Goal: Use online tool/utility: Utilize a website feature to perform a specific function

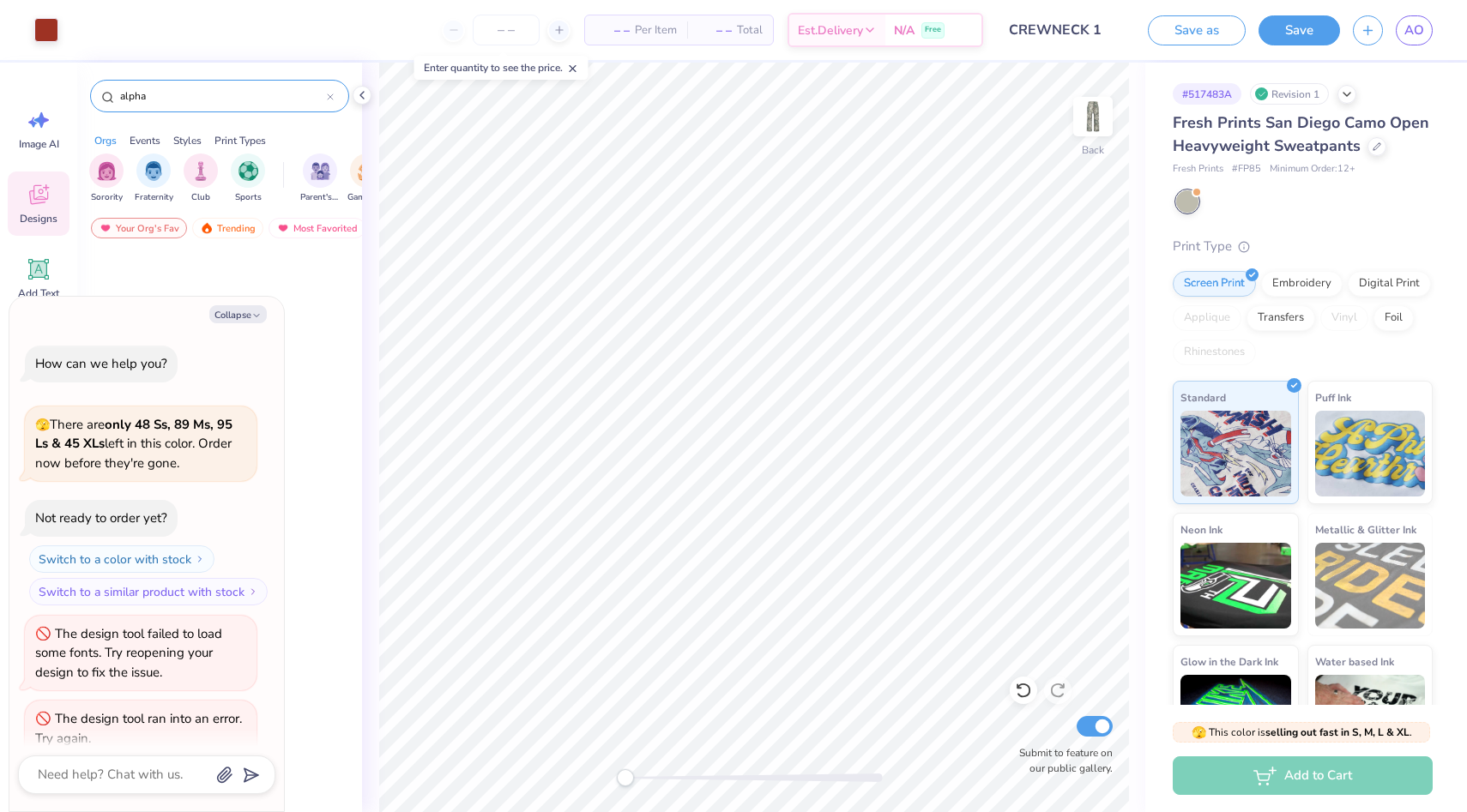
scroll to position [142, 0]
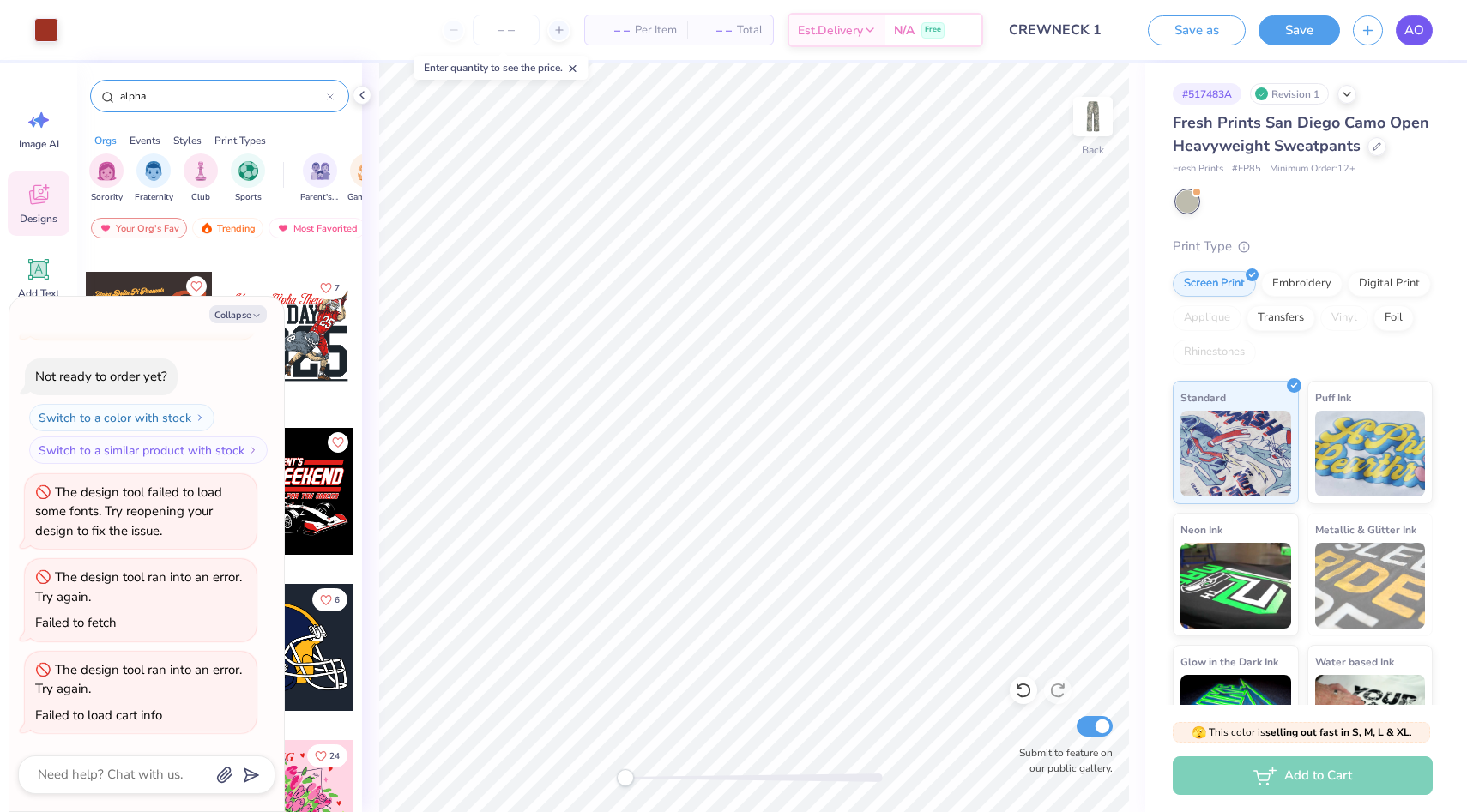
click at [1415, 35] on span "AO" at bounding box center [1414, 31] width 20 height 20
type textarea "x"
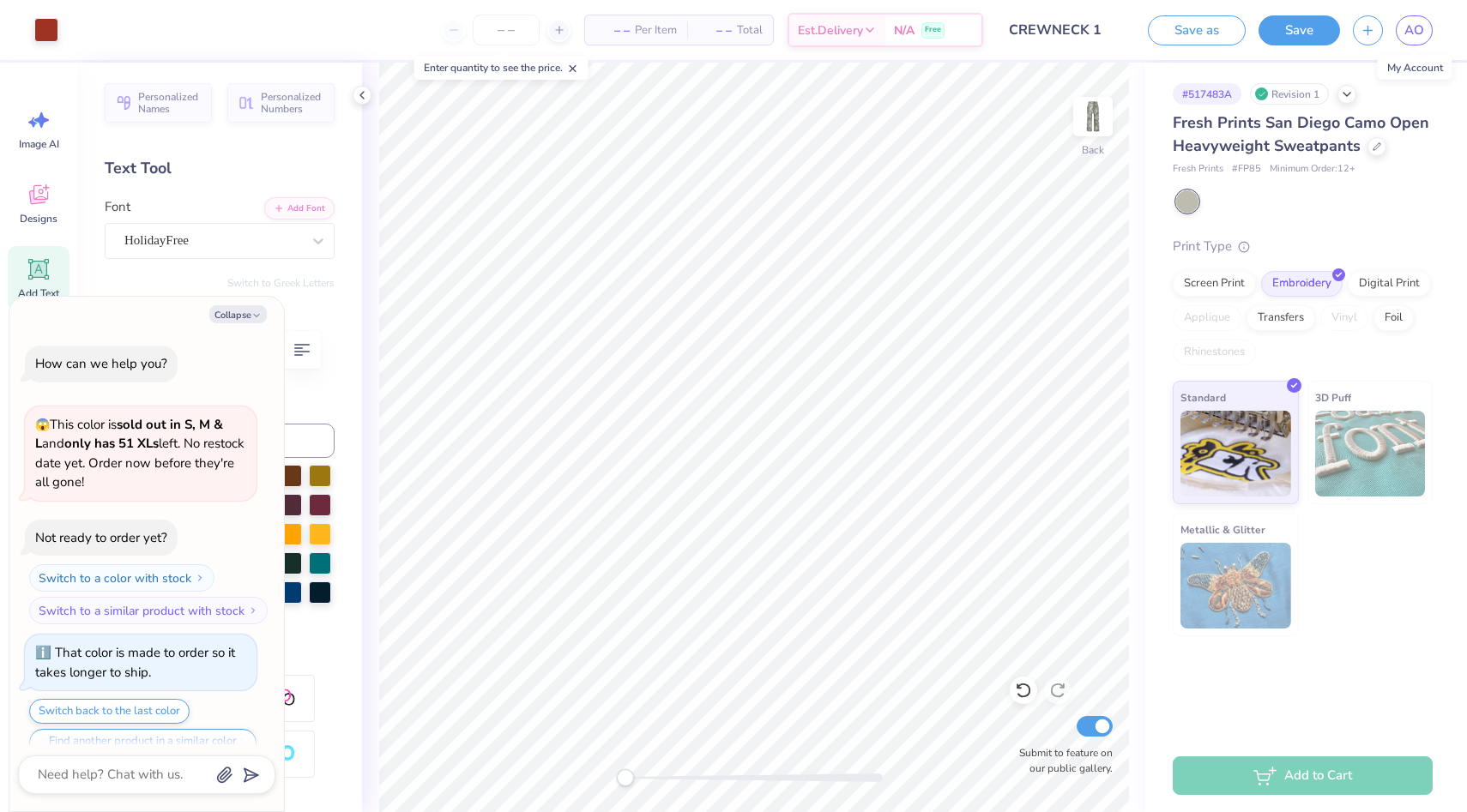
scroll to position [969, 0]
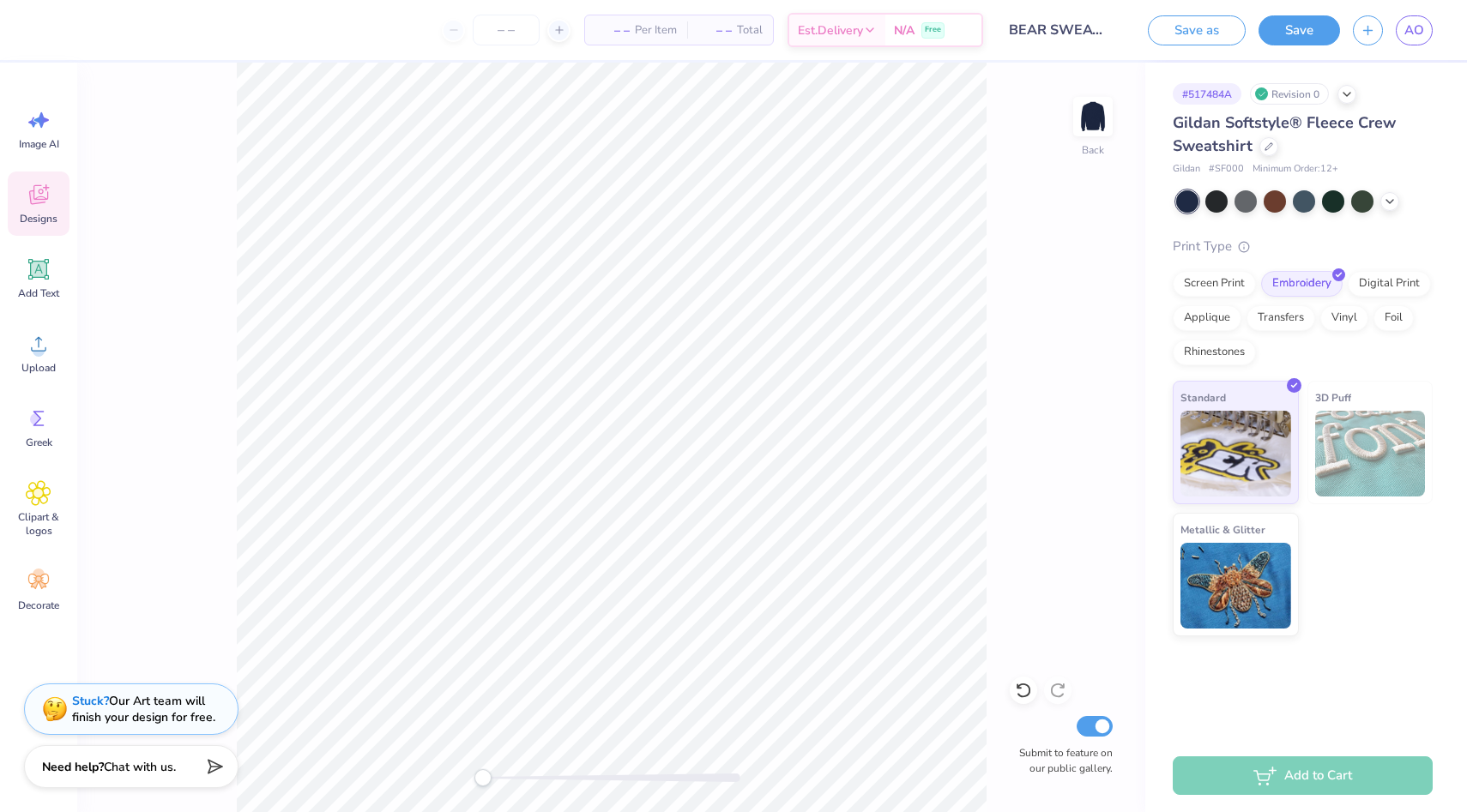
click at [40, 222] on span "Designs" at bounding box center [39, 219] width 38 height 14
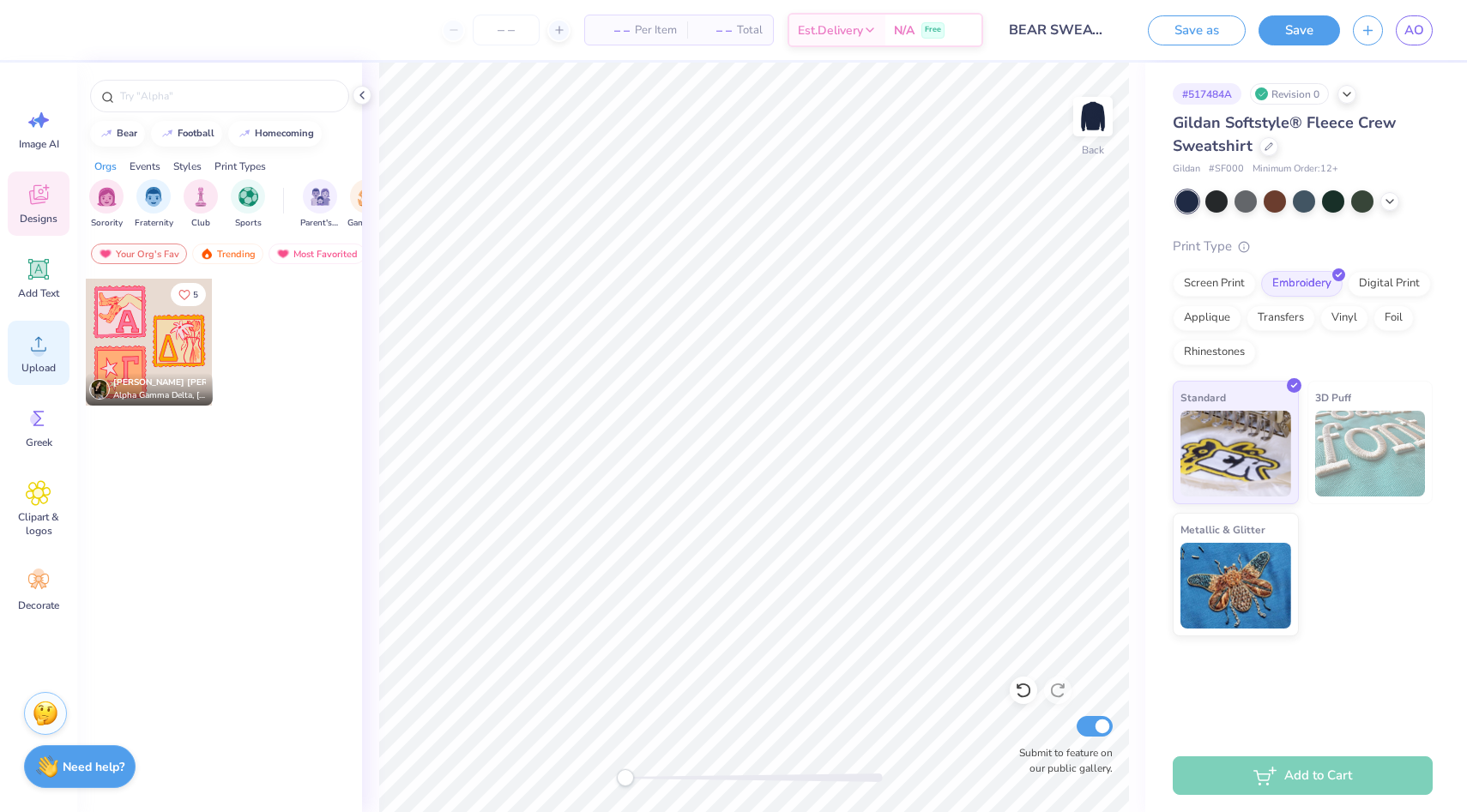
click at [33, 344] on icon at bounding box center [39, 344] width 26 height 26
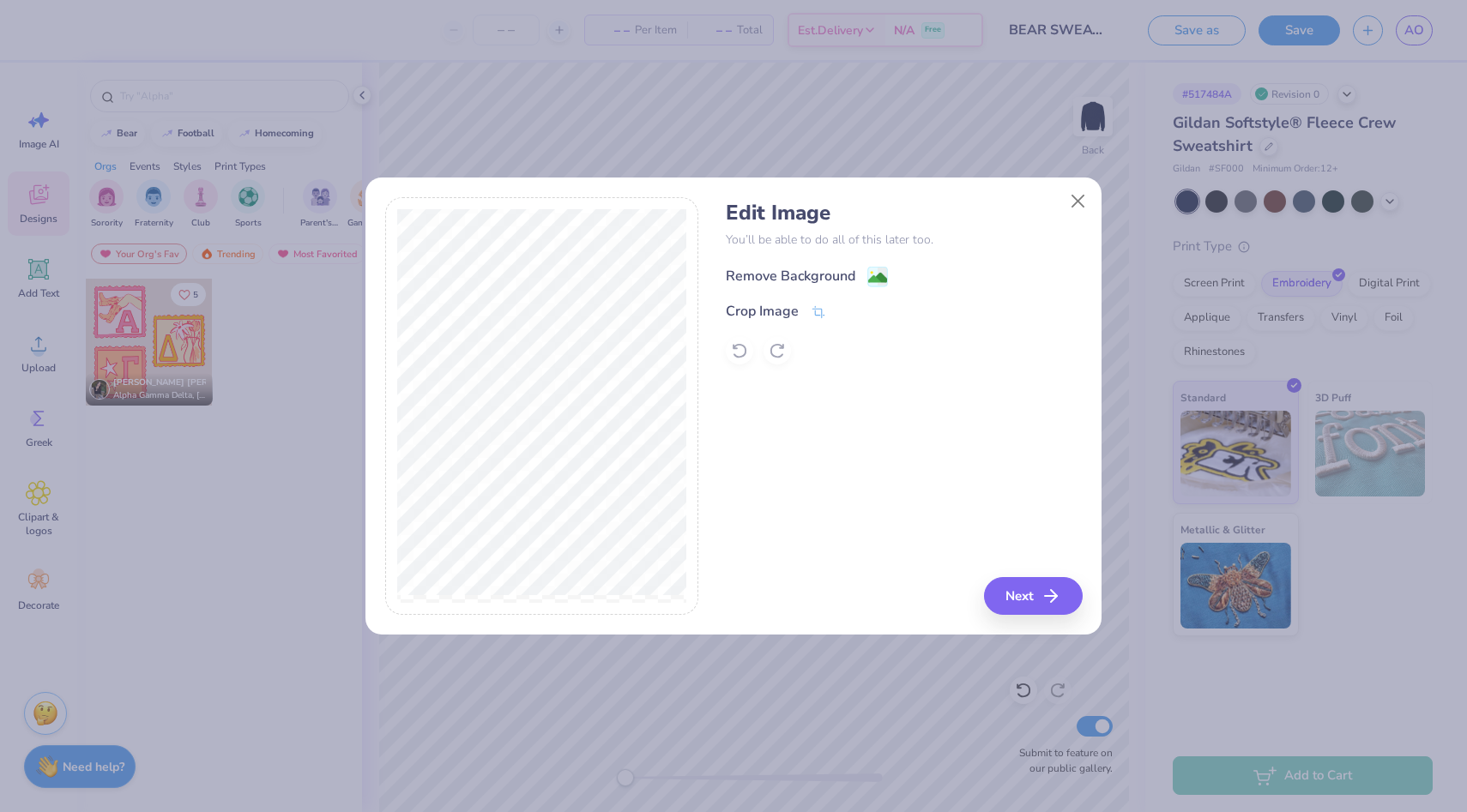
click at [824, 277] on div "Remove Background" at bounding box center [789, 275] width 130 height 21
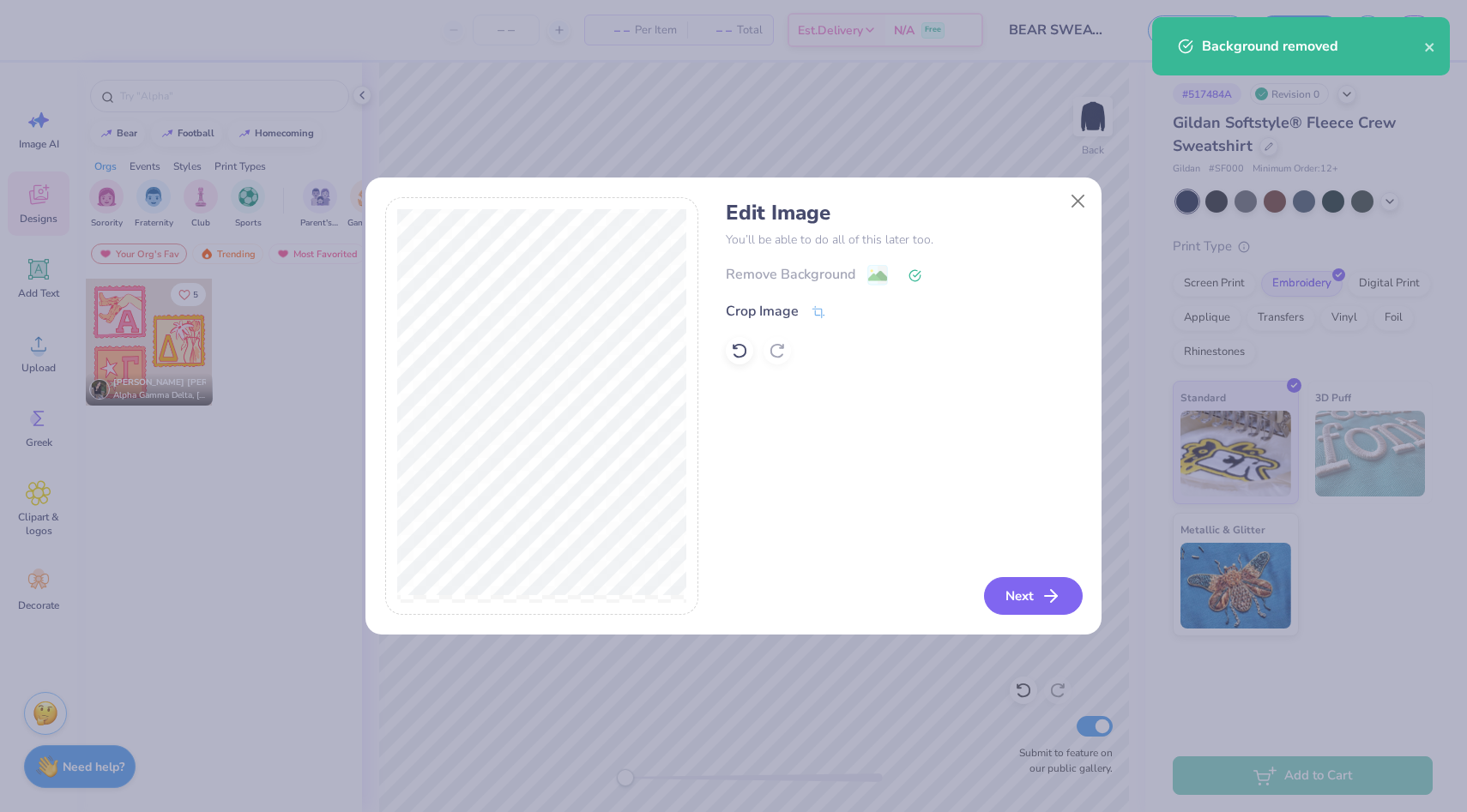
click at [1024, 607] on button "Next" at bounding box center [1033, 596] width 99 height 38
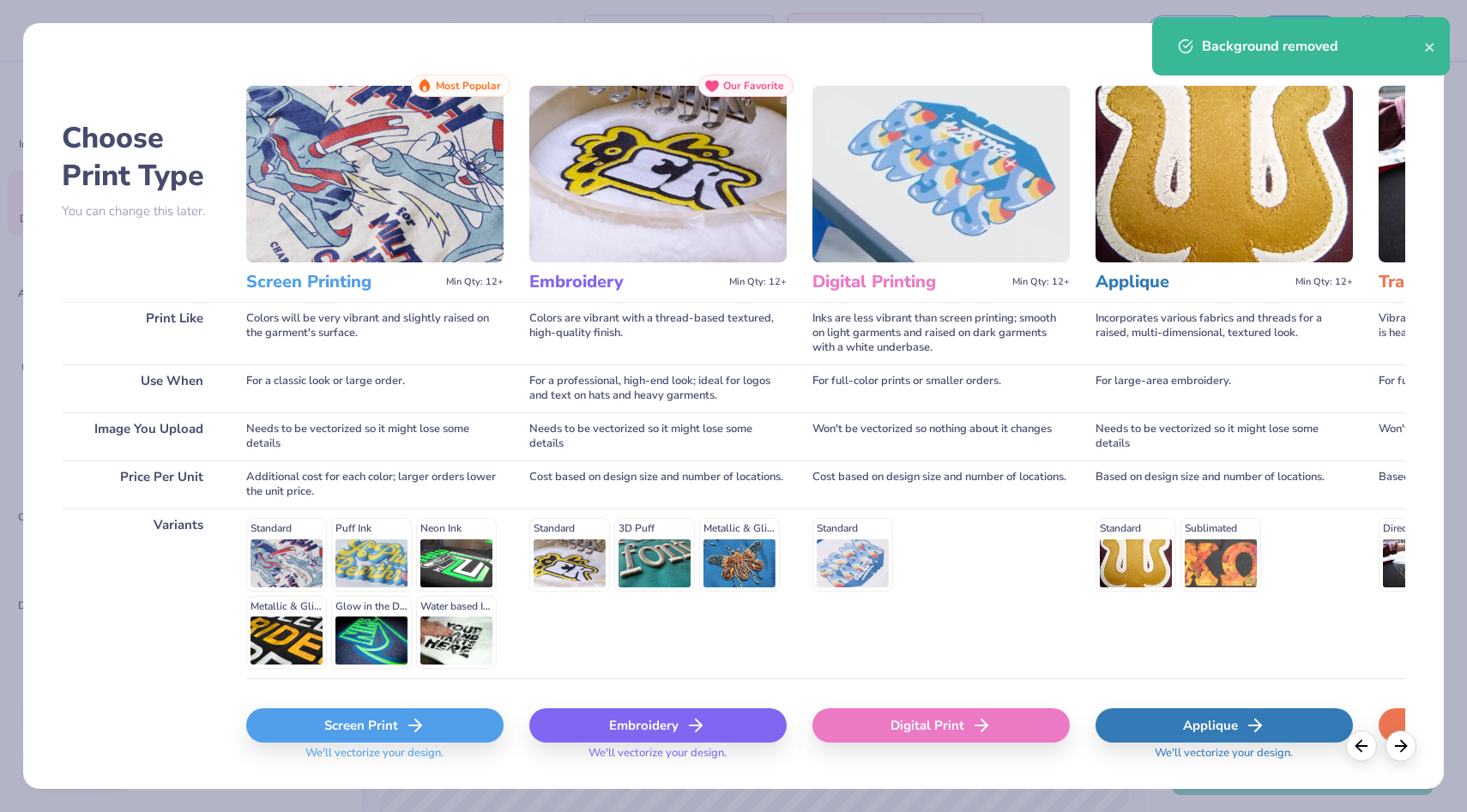
click at [548, 721] on div "Embroidery" at bounding box center [658, 725] width 258 height 35
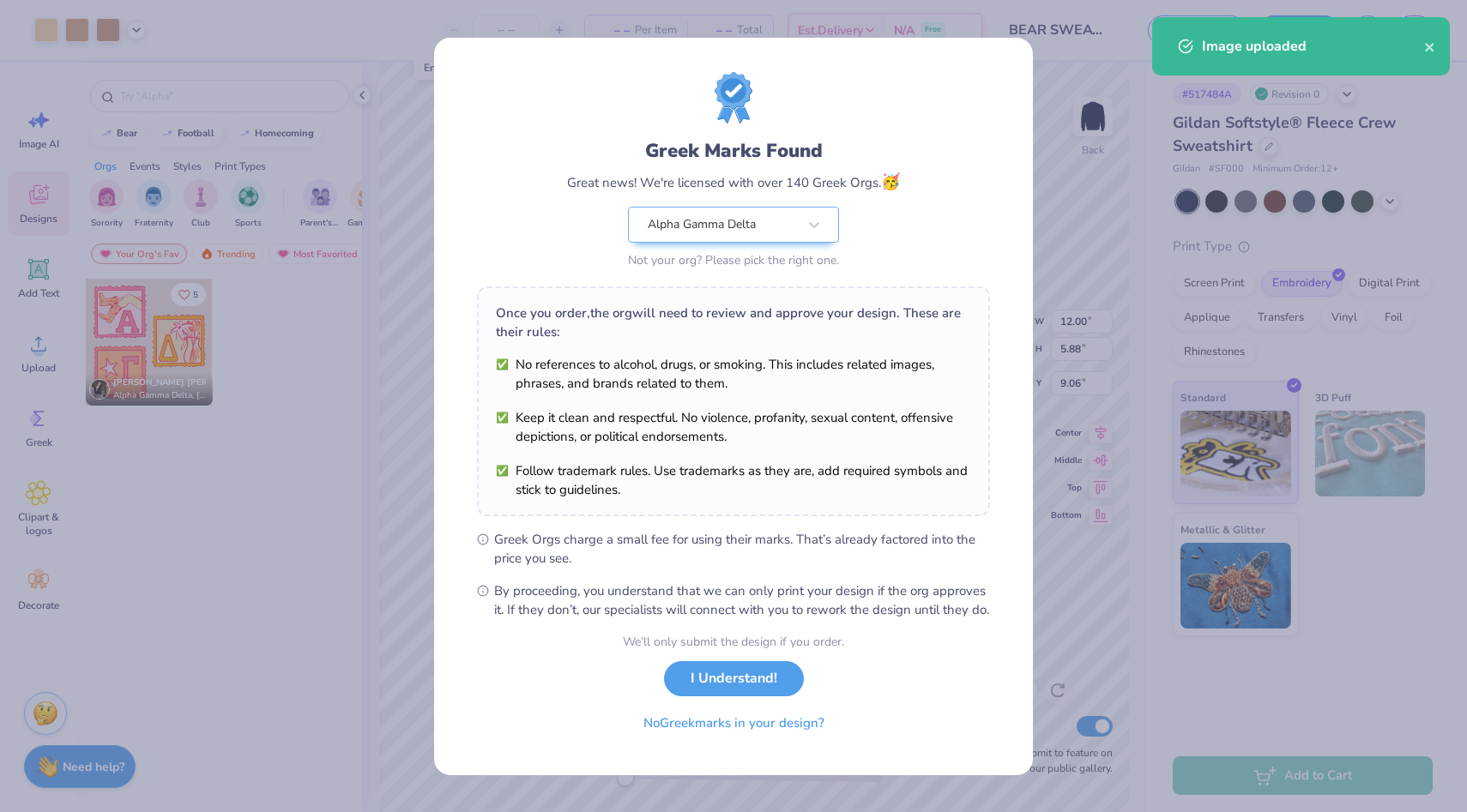
click at [784, 272] on body "Art colors – – Per Item – – Total Est. Delivery N/A Free Design Title BEAR SWEA…" at bounding box center [733, 406] width 1467 height 812
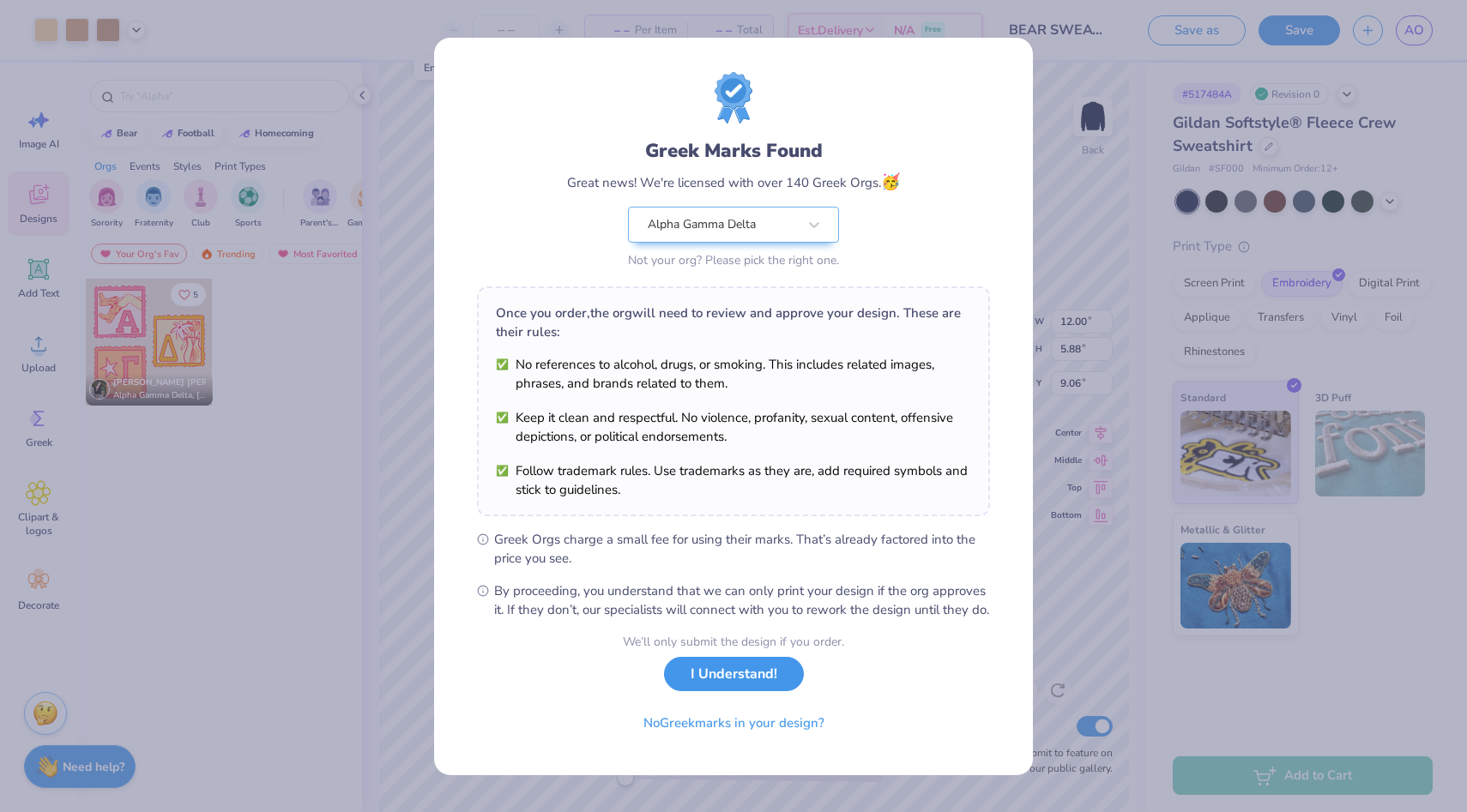
click at [749, 680] on button "I Understand!" at bounding box center [733, 673] width 140 height 35
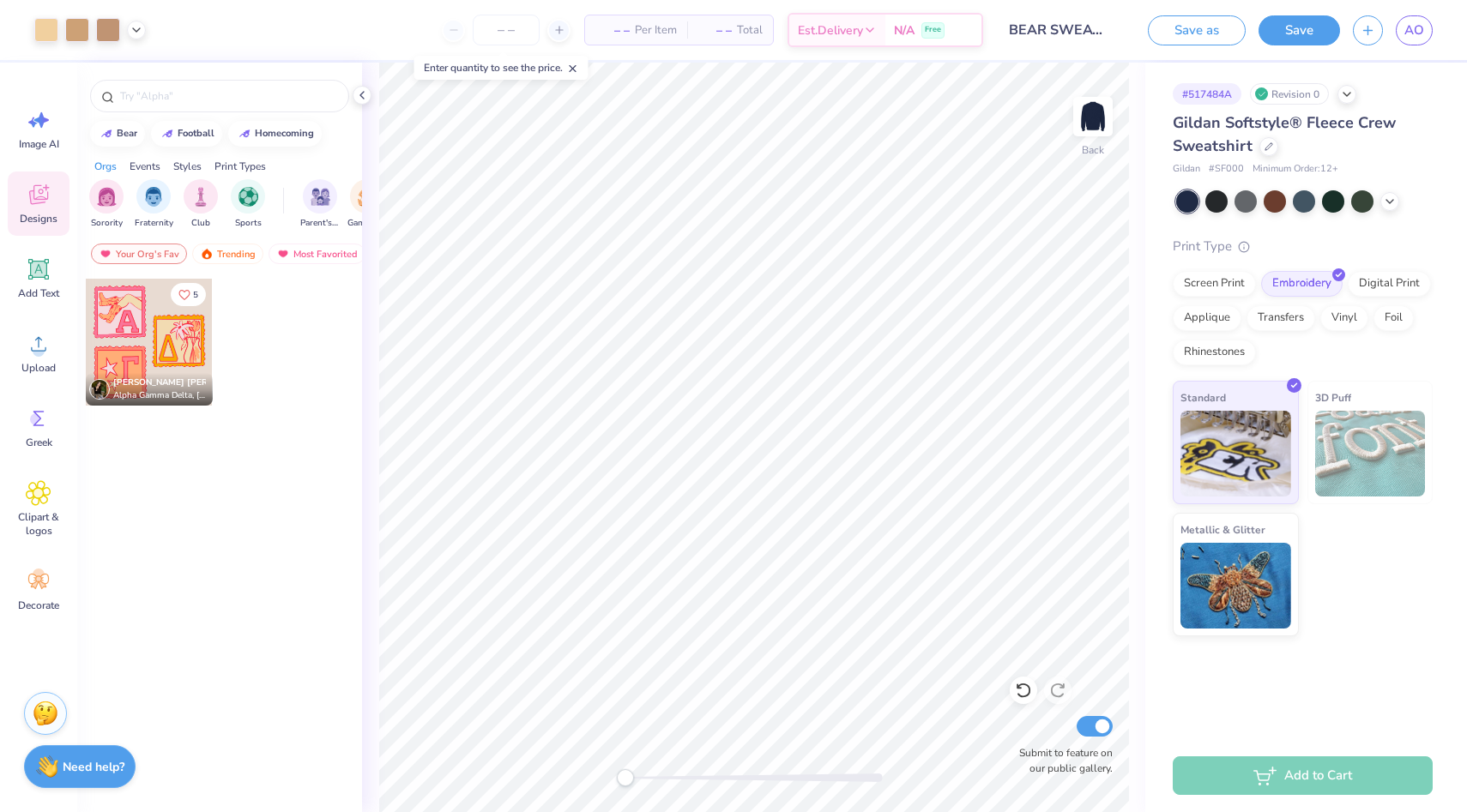
click at [1300, 31] on button "Save" at bounding box center [1299, 31] width 81 height 30
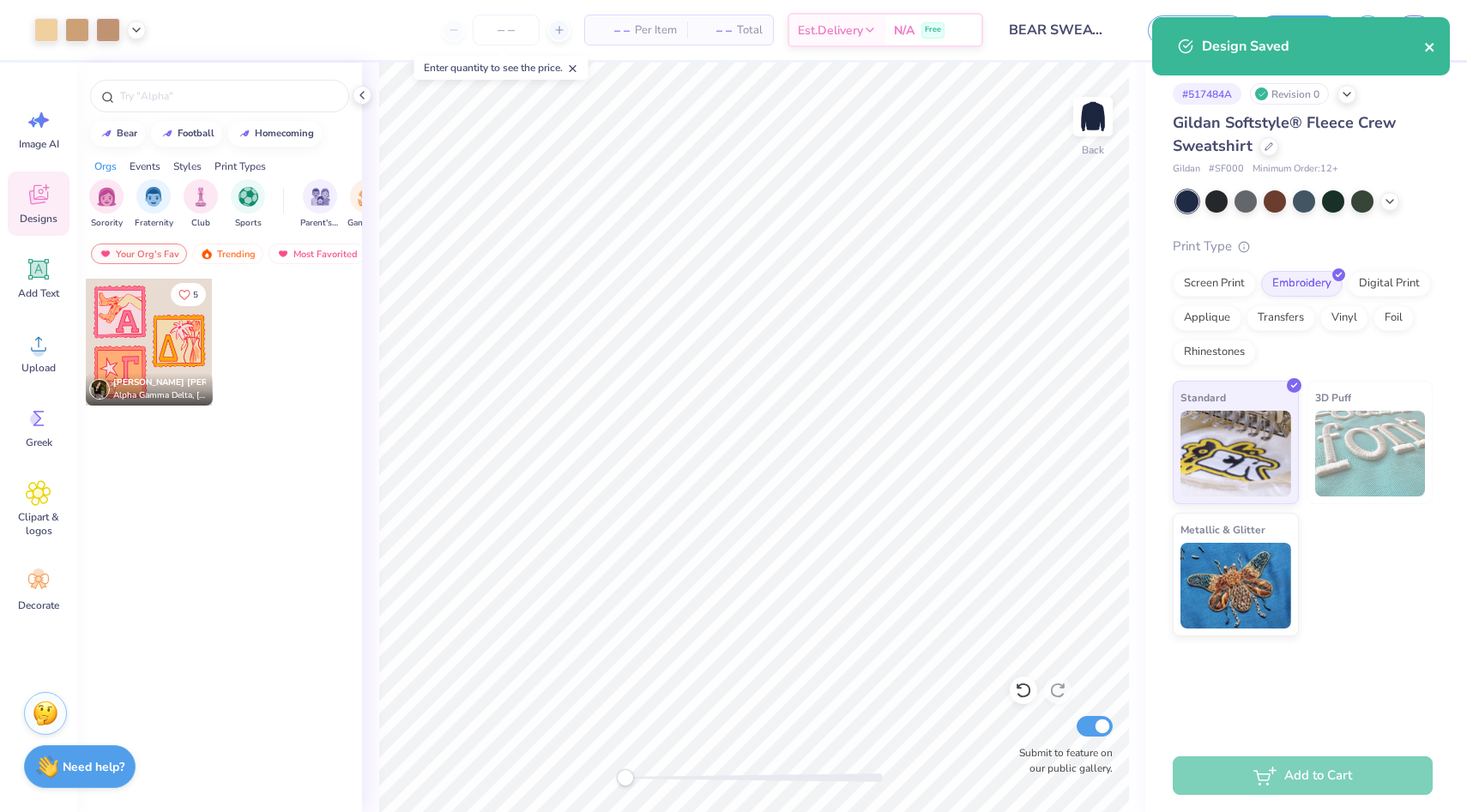
click at [1428, 50] on icon "close" at bounding box center [1429, 48] width 12 height 14
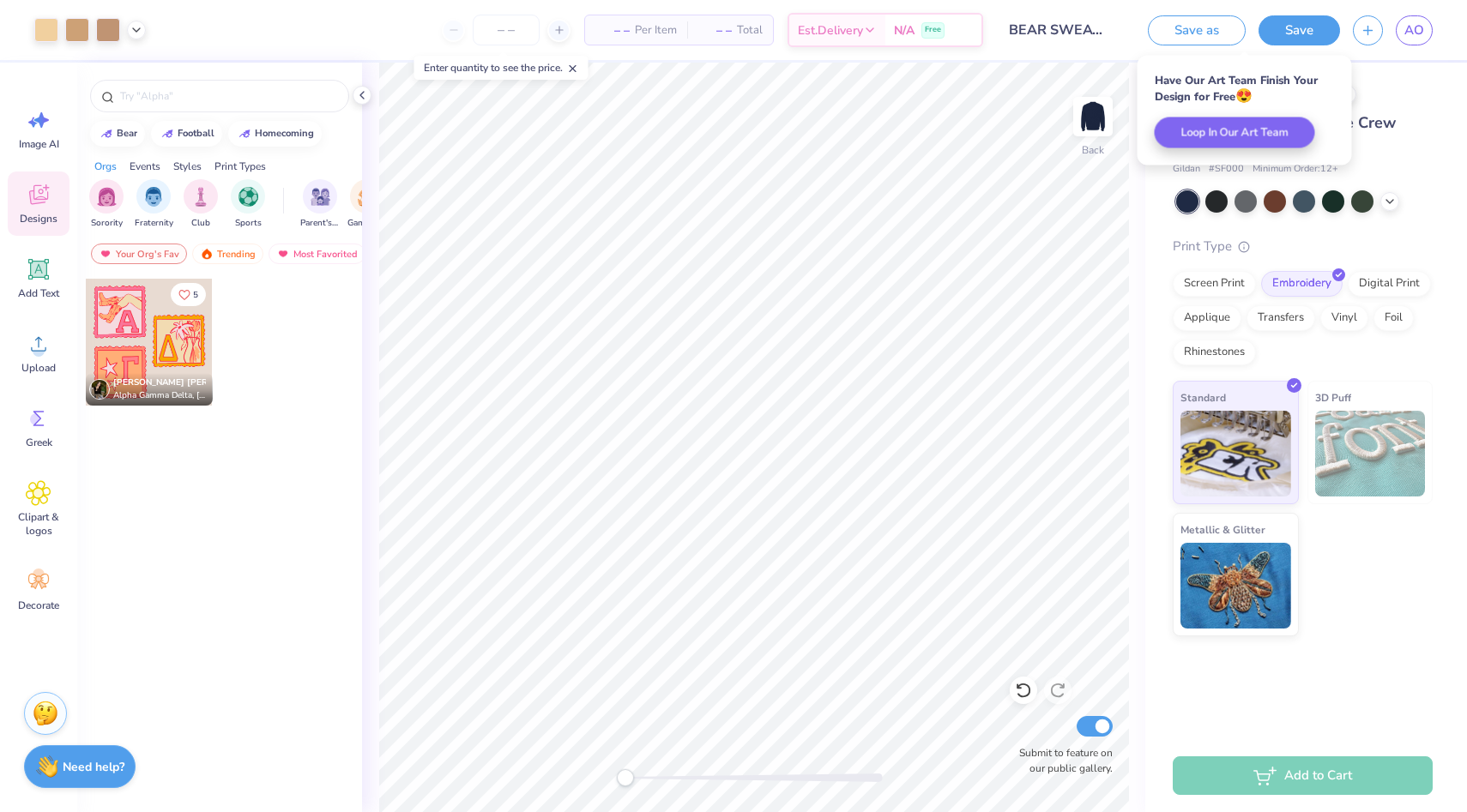
click at [1422, 29] on span "AO" at bounding box center [1414, 31] width 20 height 20
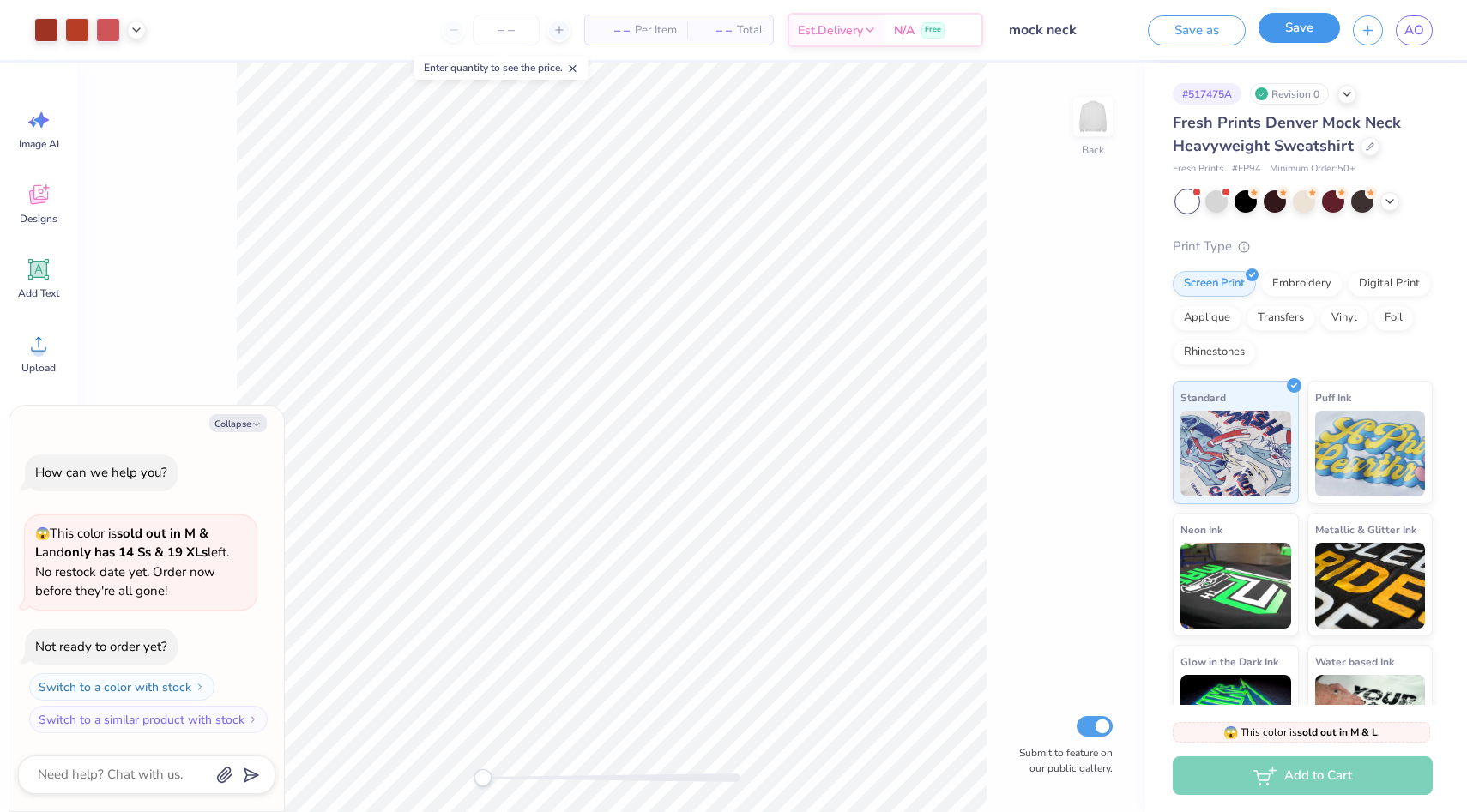
click at [1291, 25] on button "Save" at bounding box center [1299, 28] width 81 height 30
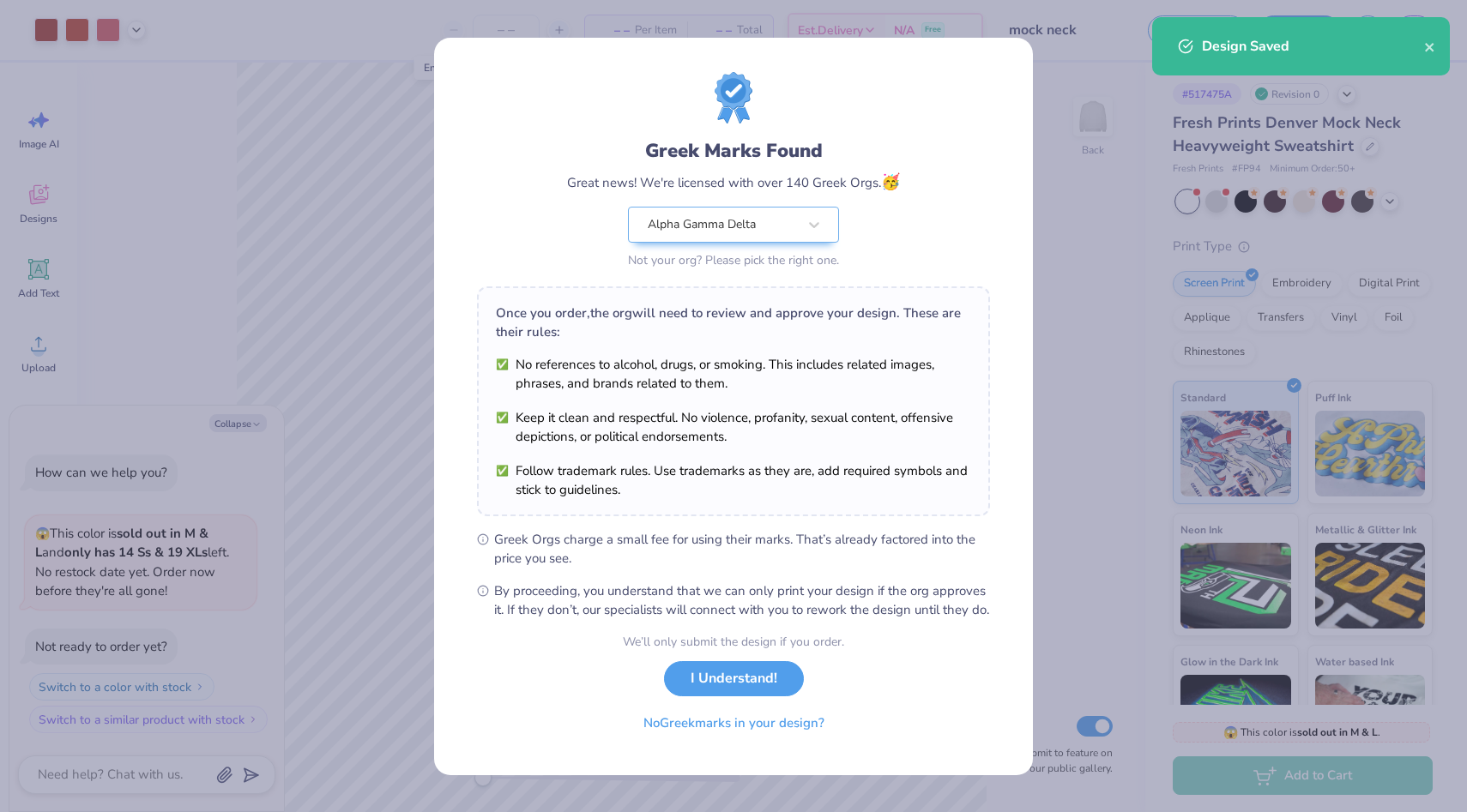
click at [1448, 37] on div "Design Saved" at bounding box center [1301, 46] width 297 height 58
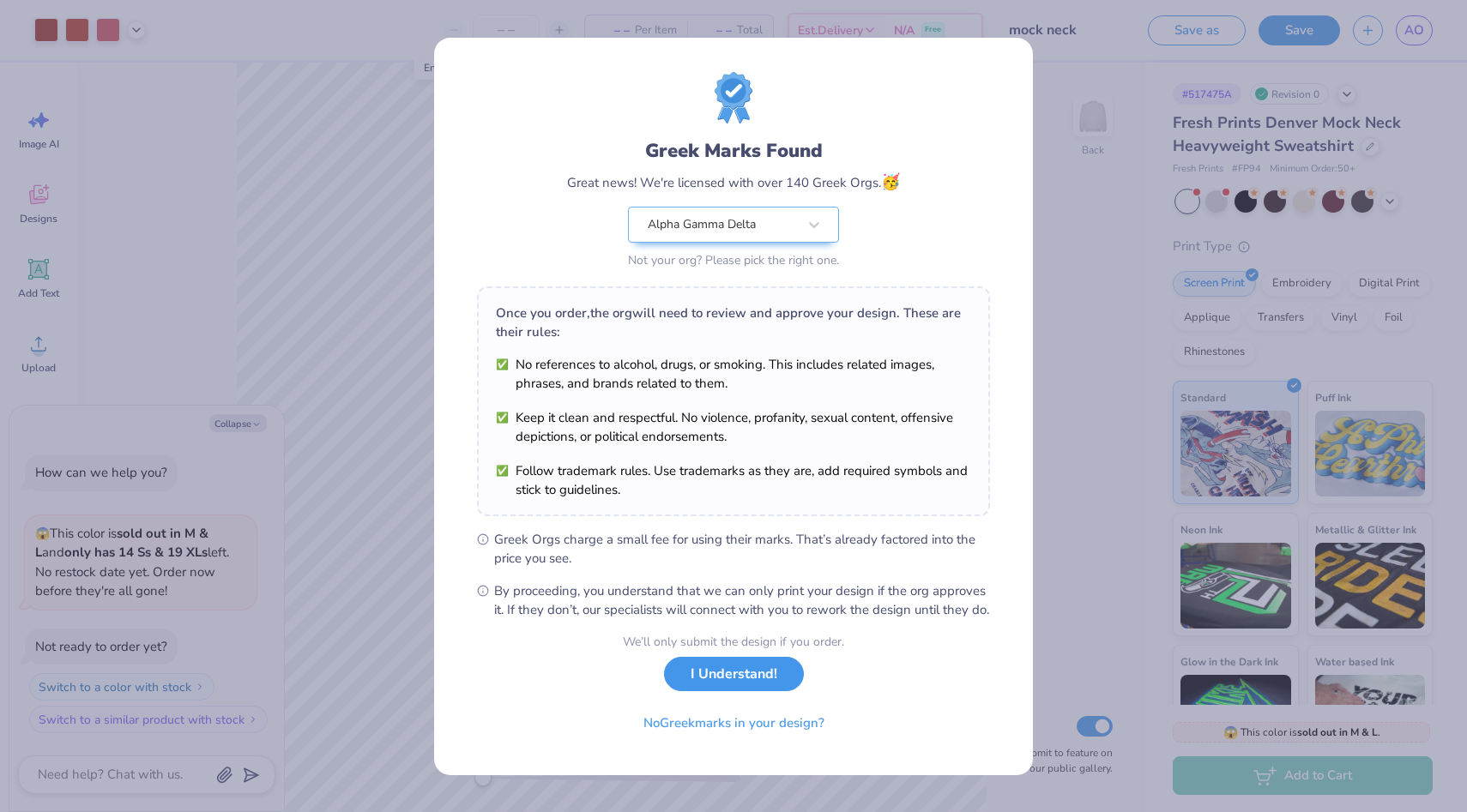
click at [721, 701] on div "We’ll only submit the design if you order. I Understand! No Greek marks in your…" at bounding box center [733, 686] width 221 height 108
click at [760, 687] on button "I Understand!" at bounding box center [733, 673] width 140 height 35
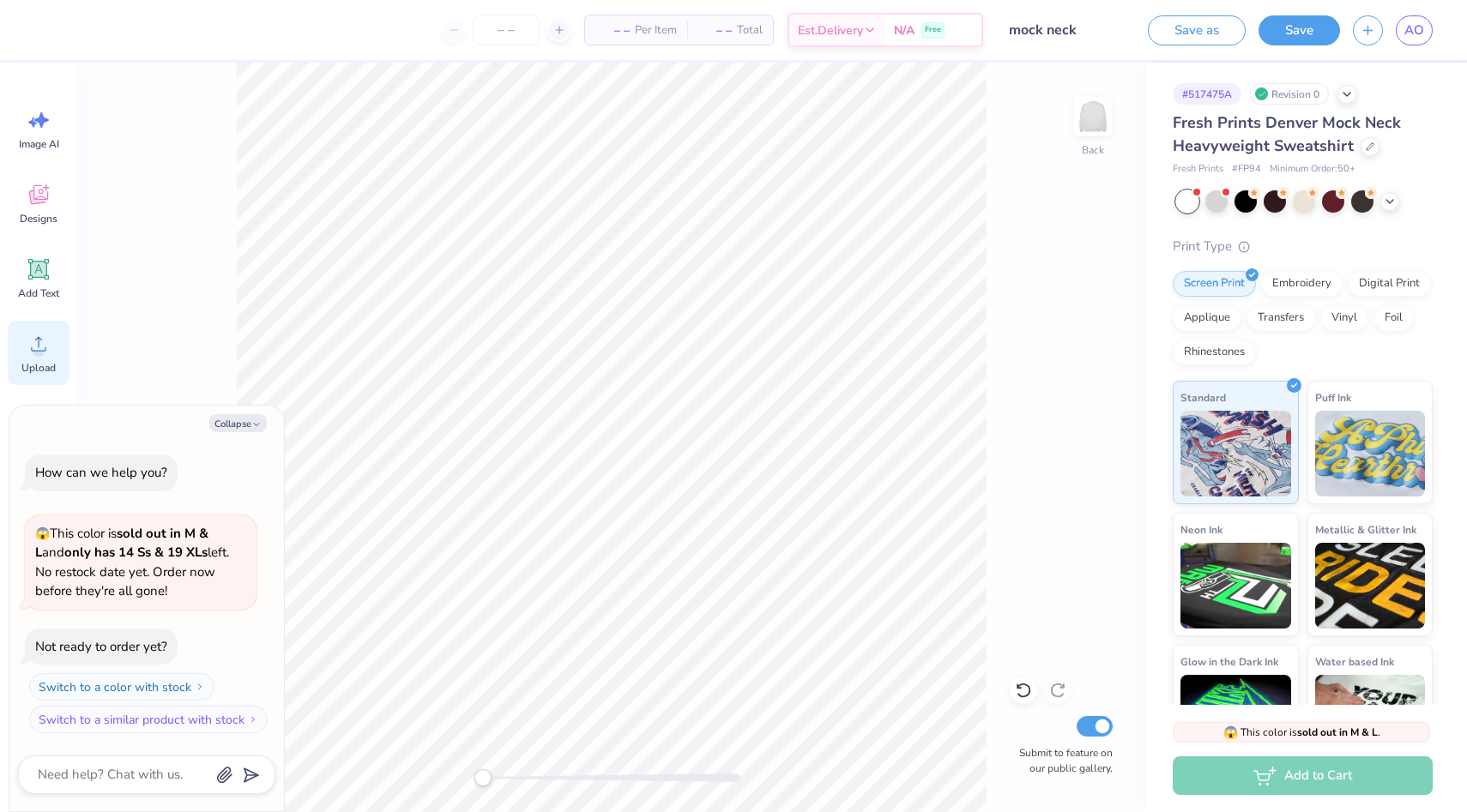
click at [29, 344] on icon at bounding box center [39, 344] width 26 height 26
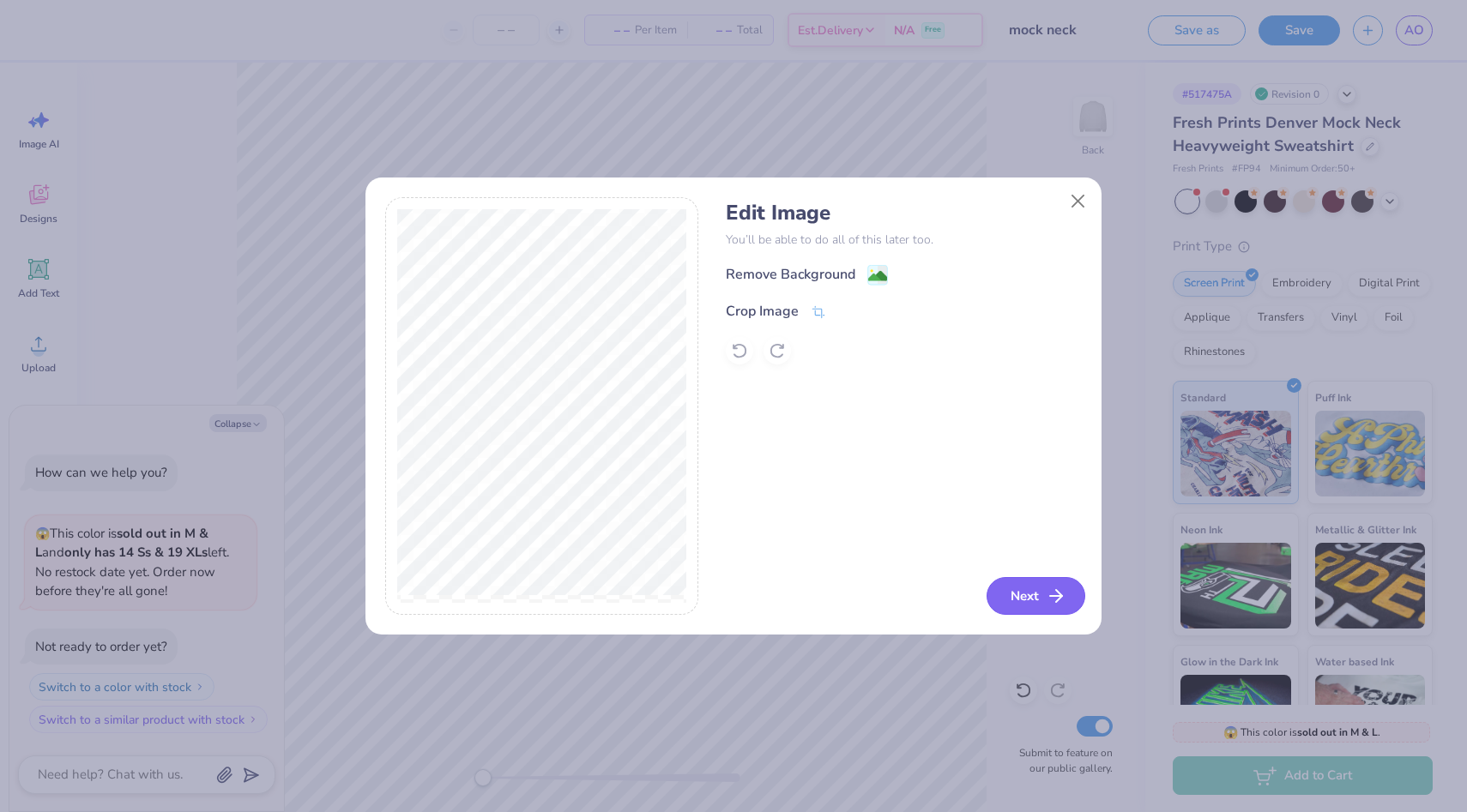
click at [1039, 607] on button "Next" at bounding box center [1036, 596] width 99 height 38
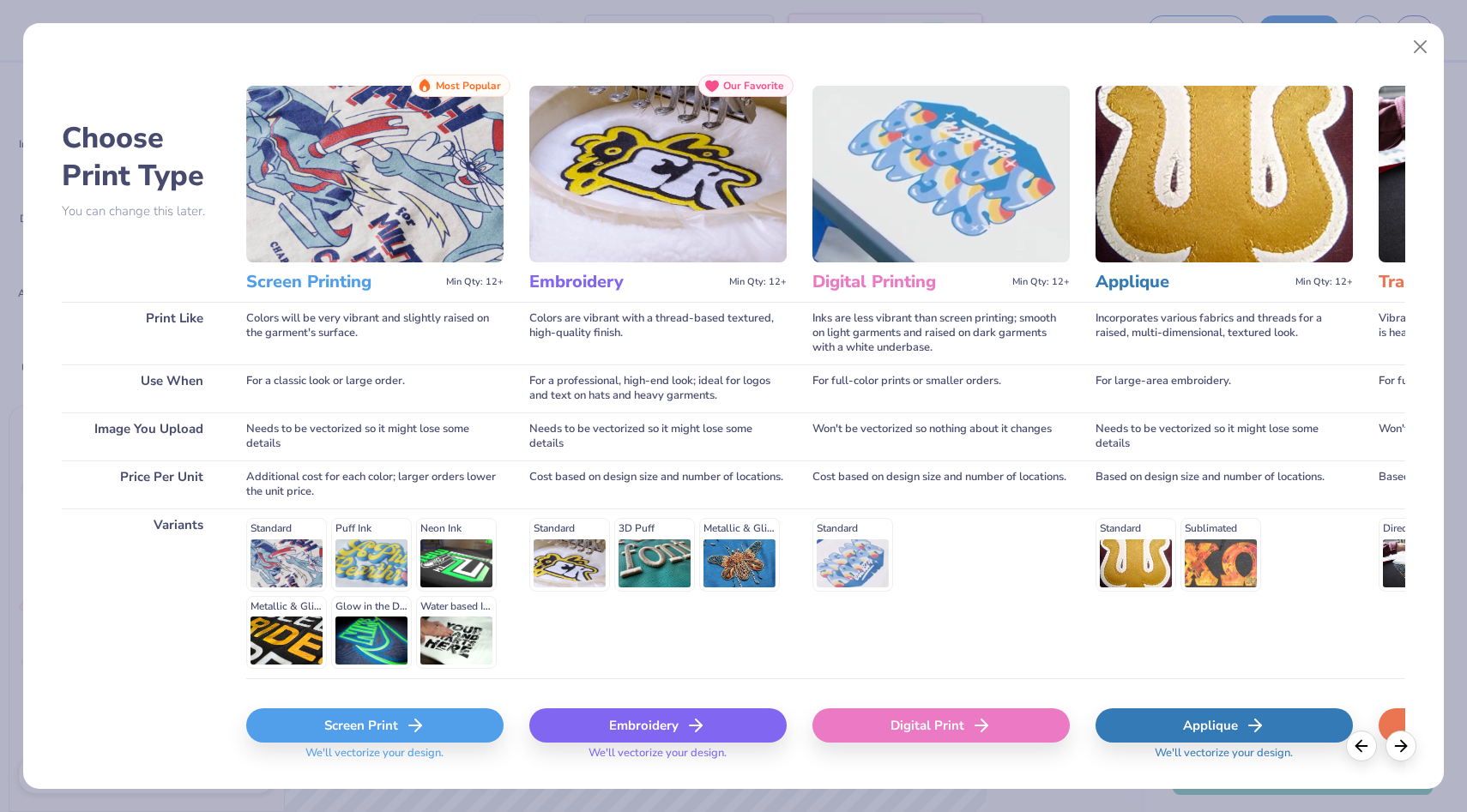
click at [610, 736] on div "Embroidery" at bounding box center [658, 725] width 258 height 35
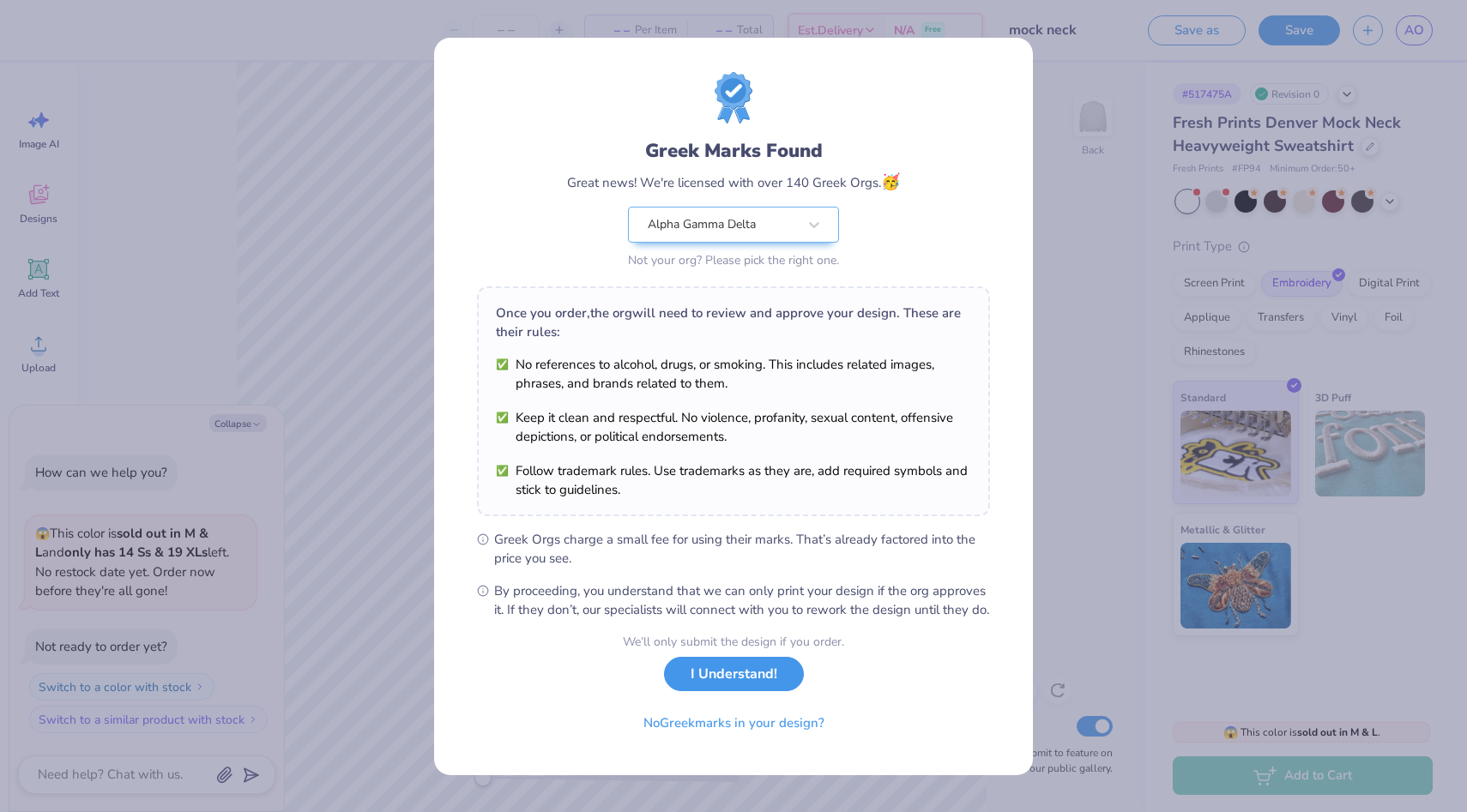
click at [706, 692] on button "I Understand!" at bounding box center [733, 673] width 140 height 35
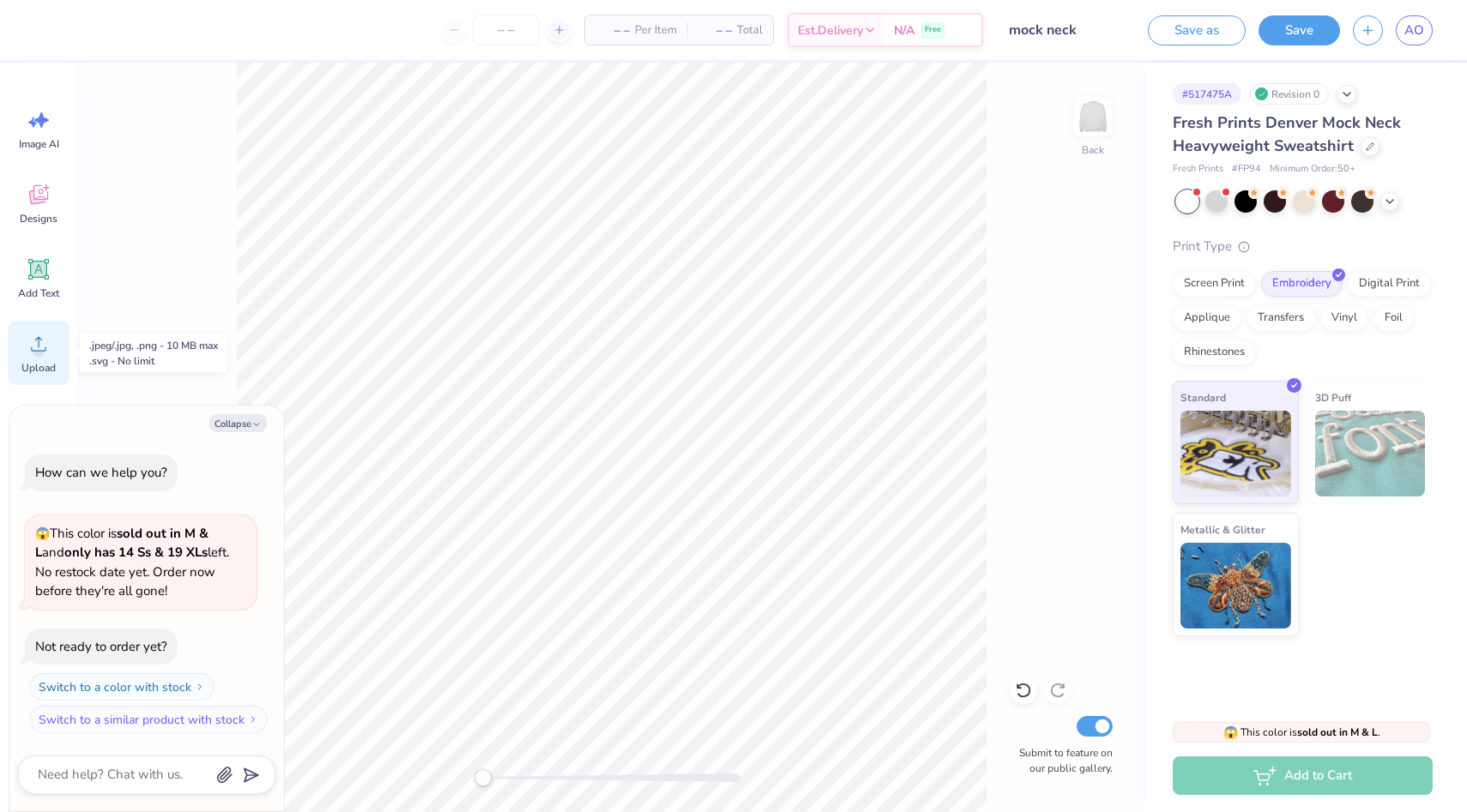
click at [26, 355] on icon at bounding box center [39, 344] width 26 height 26
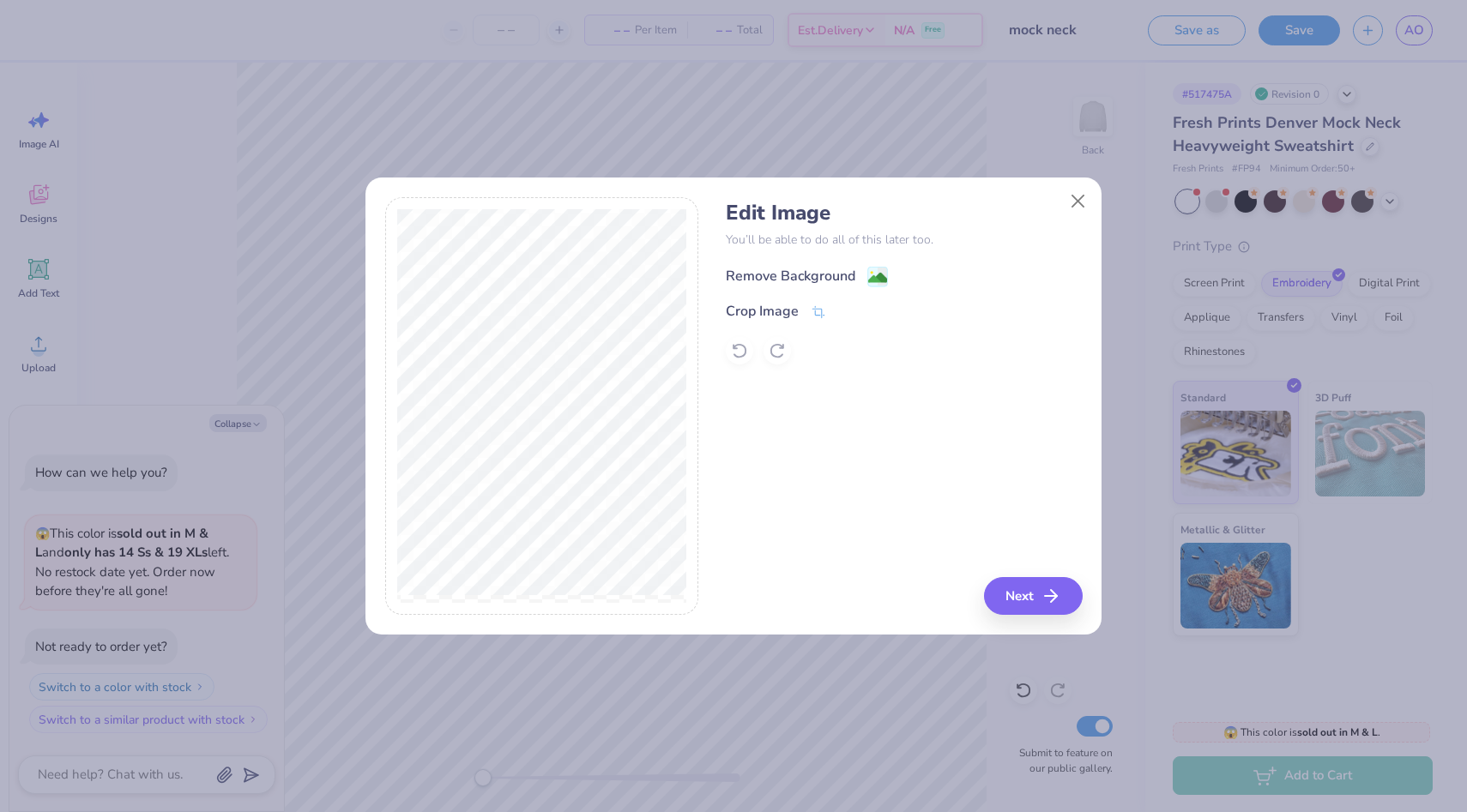
click at [773, 265] on div "Remove Background" at bounding box center [902, 275] width 356 height 22
click at [791, 277] on div "Remove Background" at bounding box center [789, 275] width 130 height 21
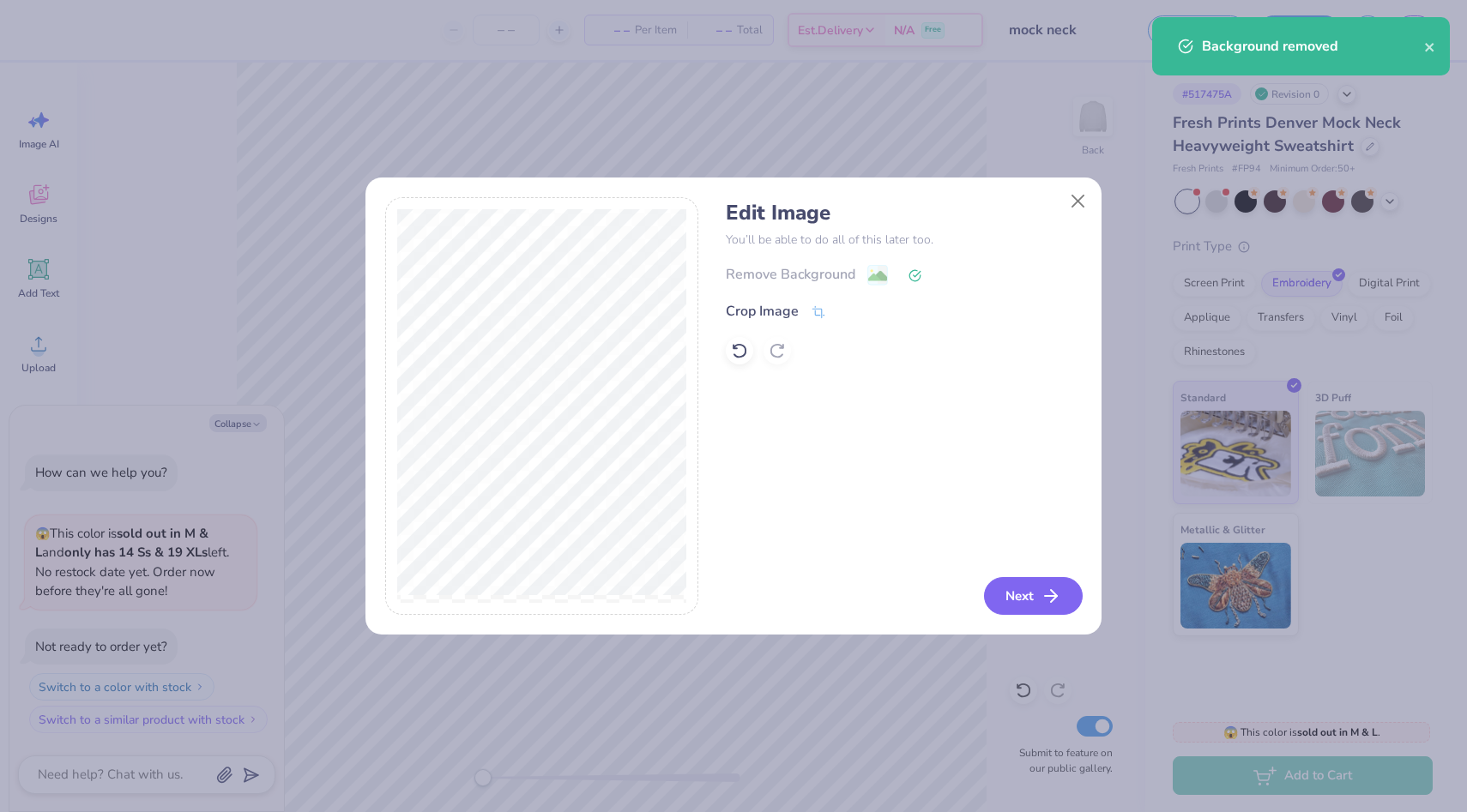
click at [1003, 596] on button "Next" at bounding box center [1033, 596] width 99 height 38
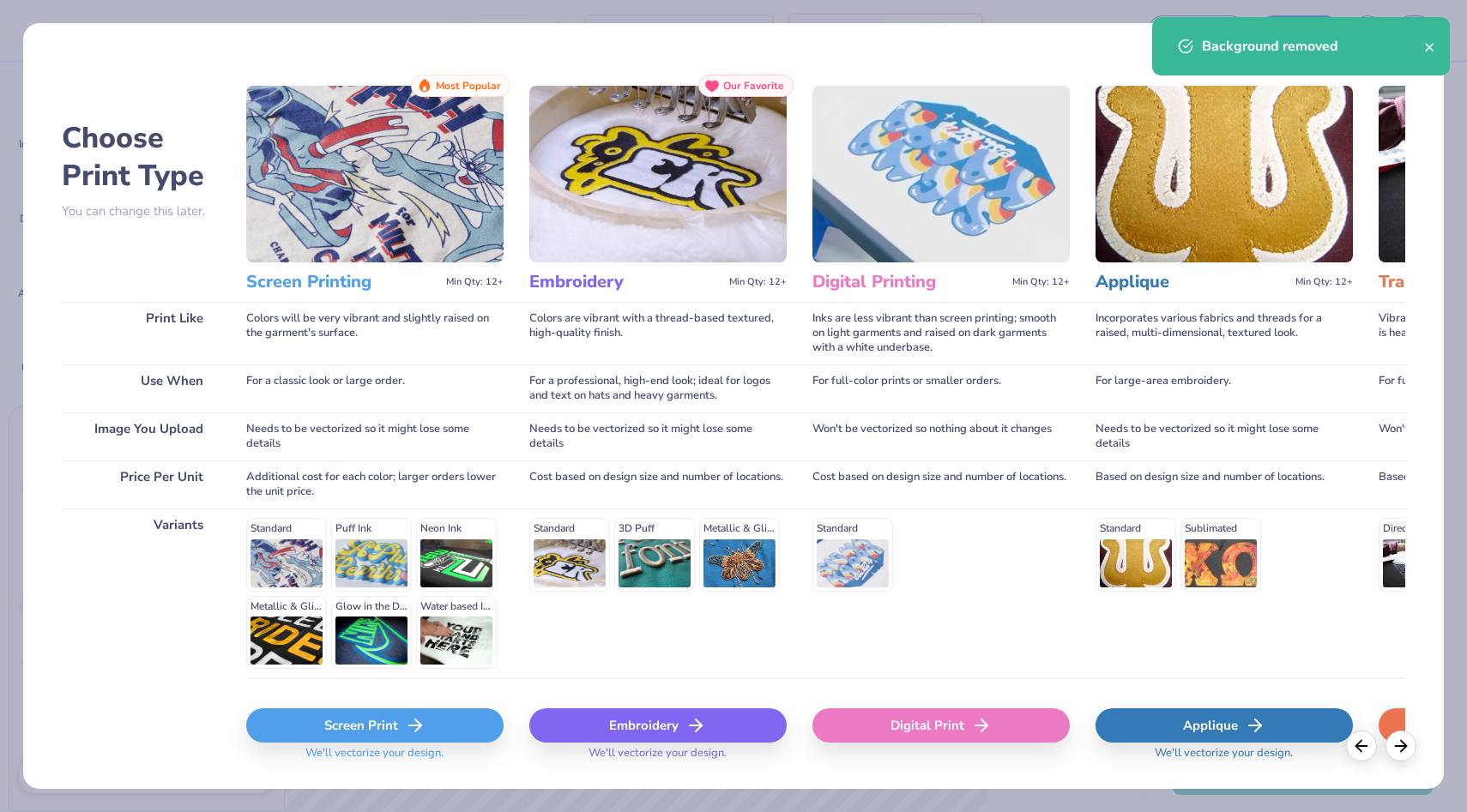
click at [632, 733] on div "Embroidery" at bounding box center [658, 725] width 258 height 35
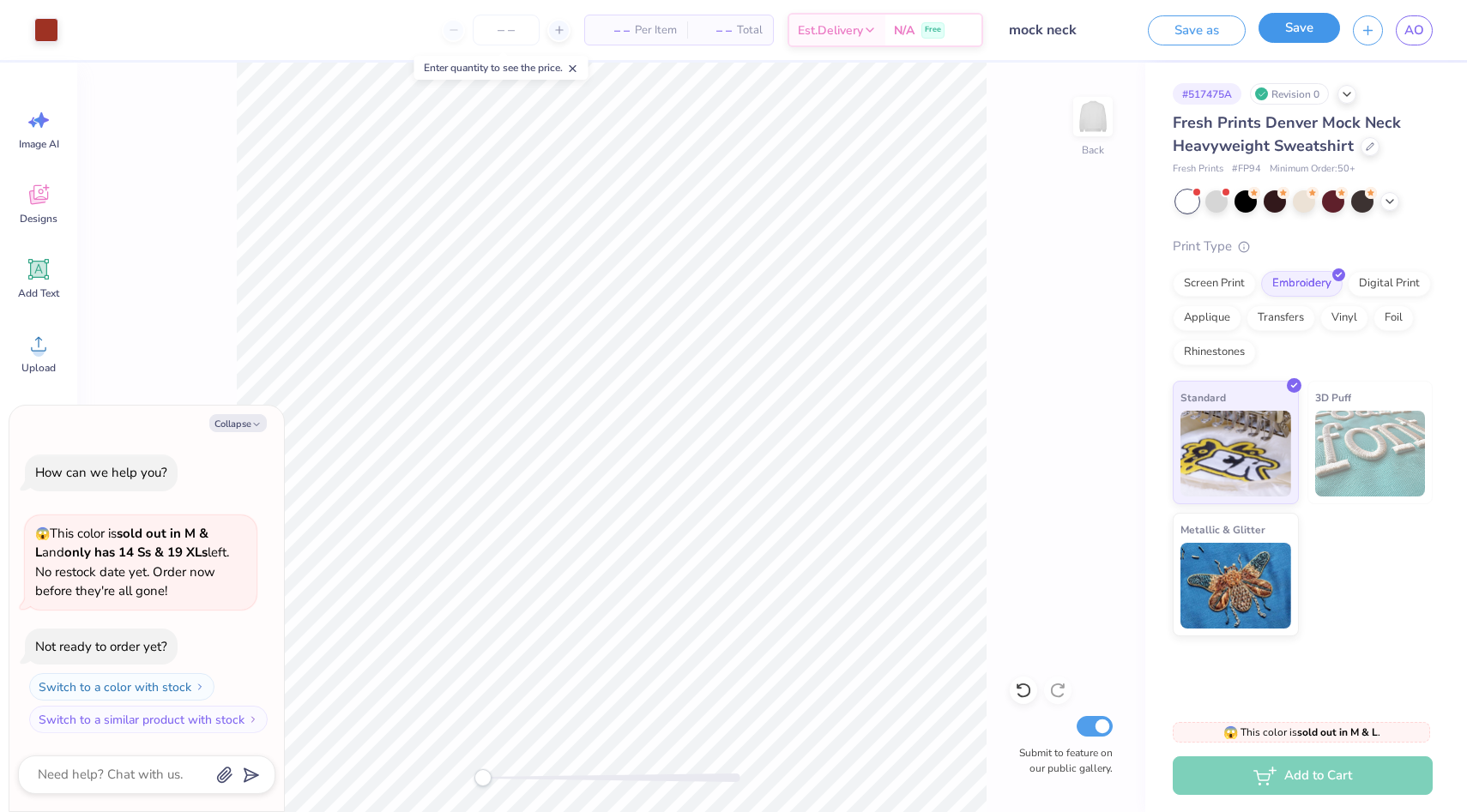
click at [1306, 37] on button "Save" at bounding box center [1299, 28] width 81 height 30
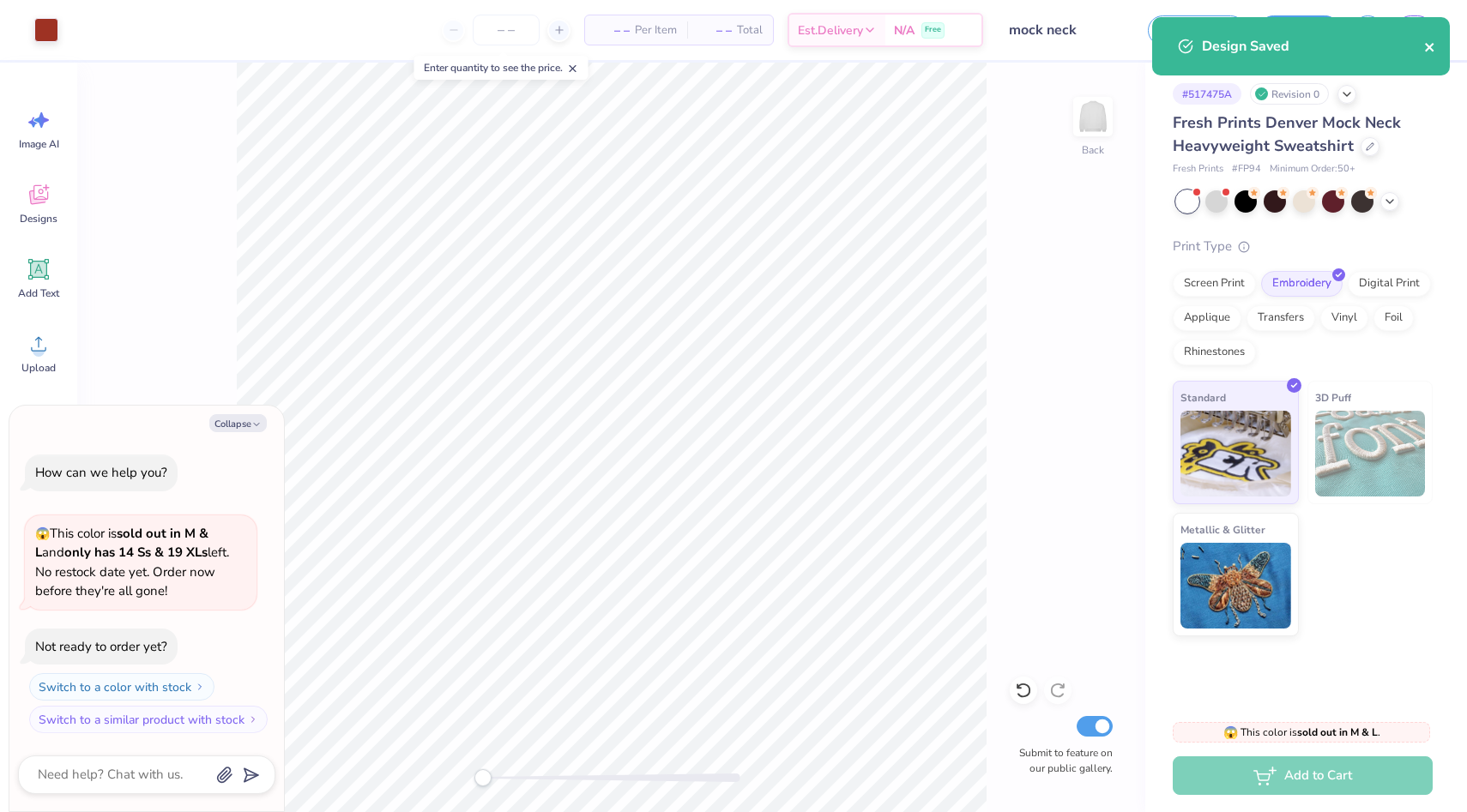
click at [1431, 48] on icon "close" at bounding box center [1429, 48] width 12 height 14
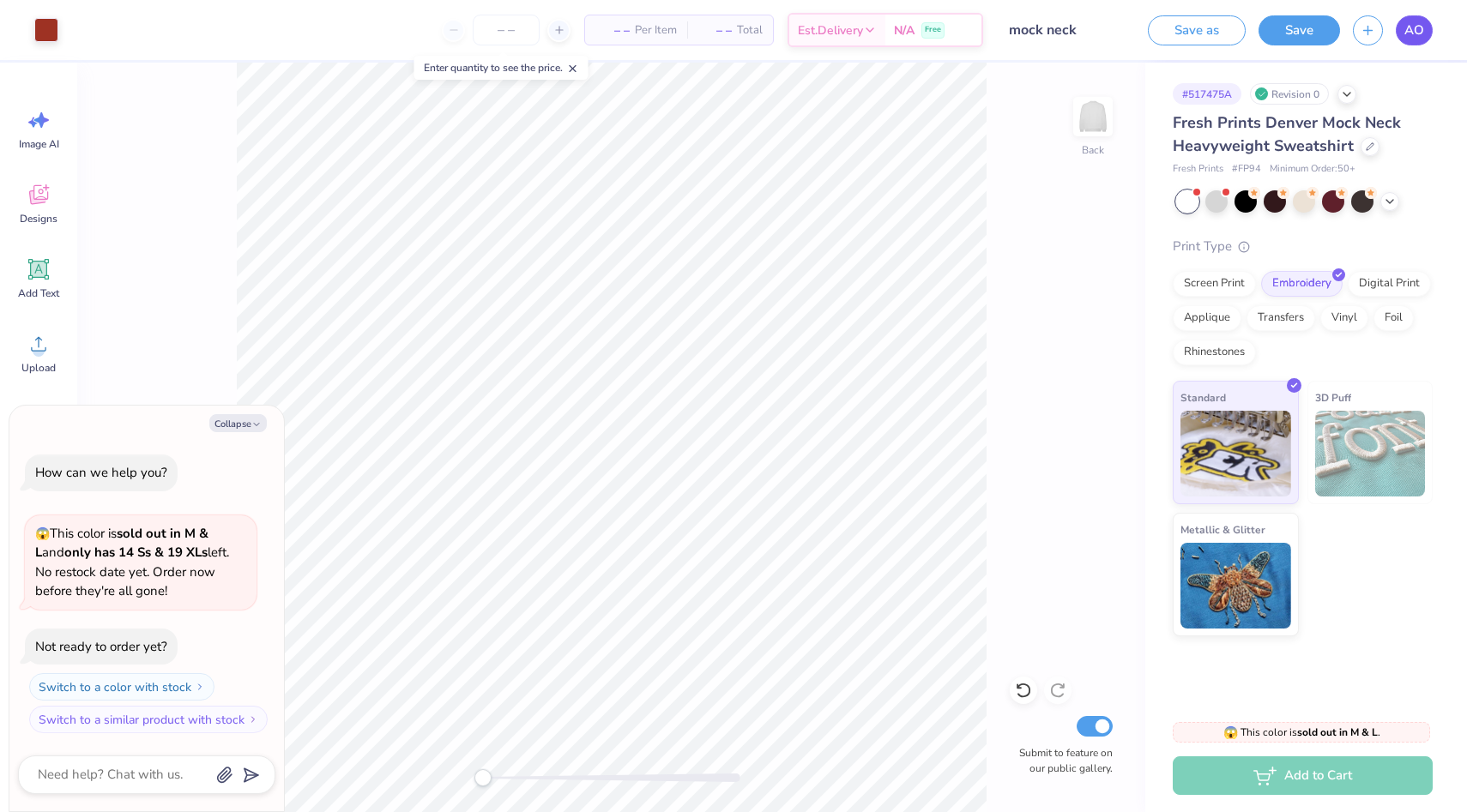
type textarea "x"
click at [1420, 32] on span "AO" at bounding box center [1414, 31] width 20 height 20
